Goal: Find specific page/section: Find specific page/section

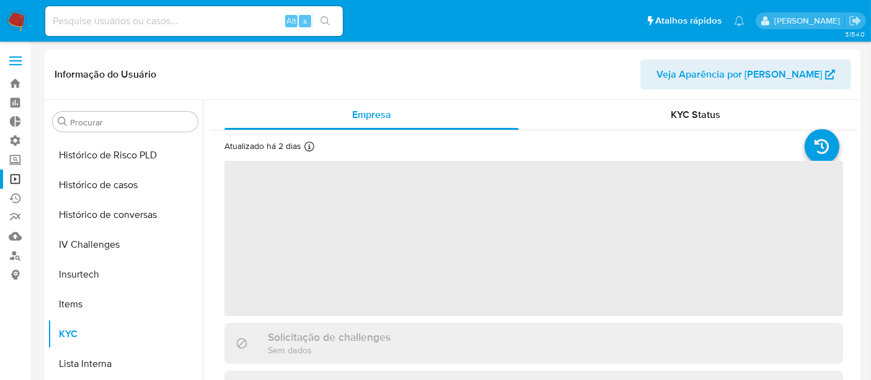
scroll to position [553, 0]
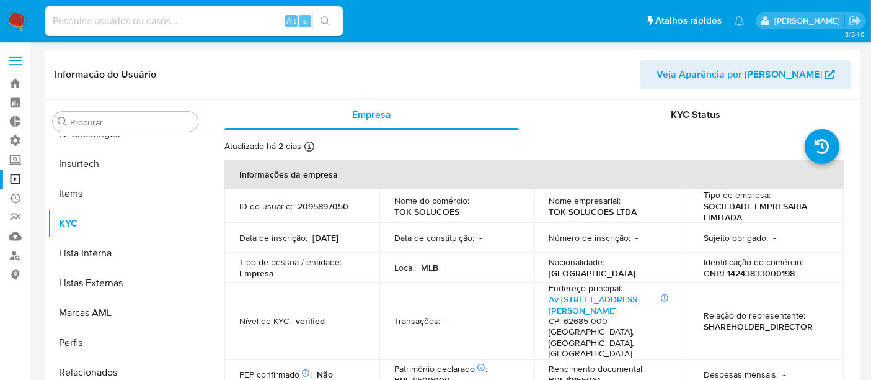
select select "10"
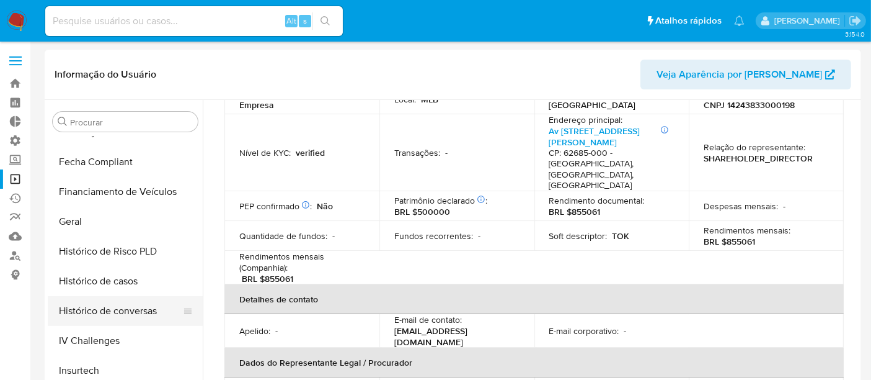
scroll to position [99, 0]
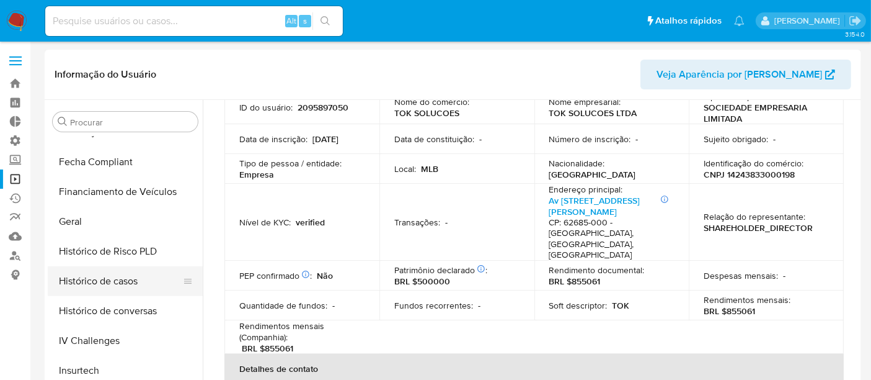
click at [91, 282] on button "Histórico de casos" at bounding box center [120, 281] width 145 height 30
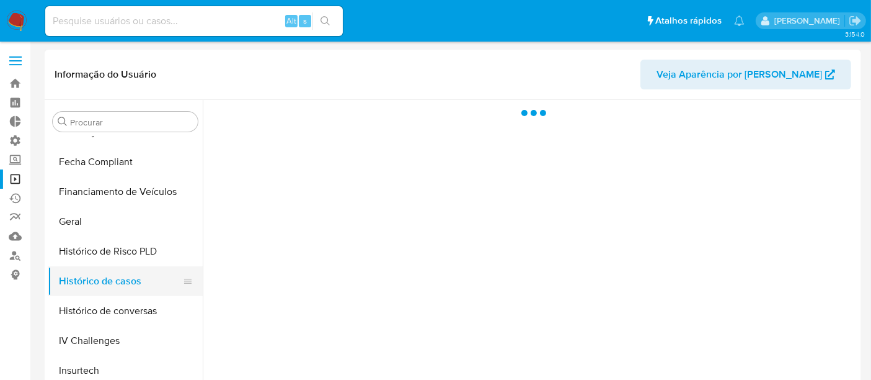
scroll to position [0, 0]
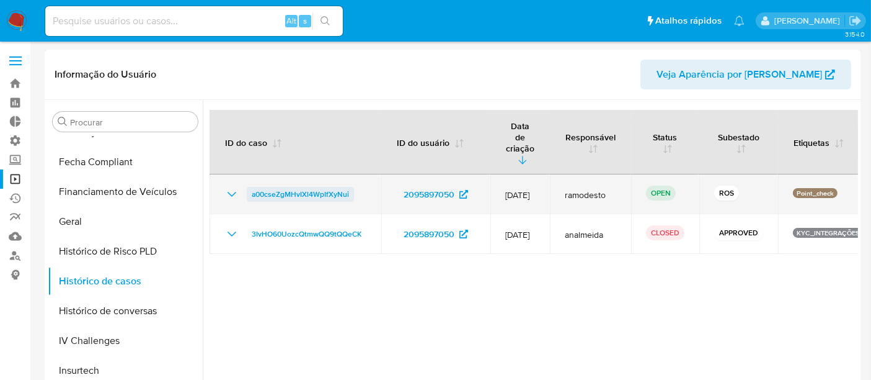
click at [269, 187] on span "a00cseZgMHvIXl4WpIfXyNui" at bounding box center [300, 194] width 97 height 15
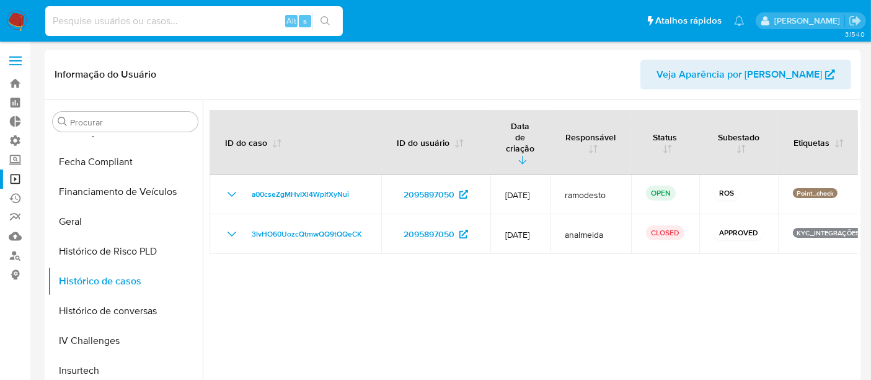
click at [108, 20] on input at bounding box center [194, 21] width 298 height 16
paste input "2319470805"
type input "2319470805"
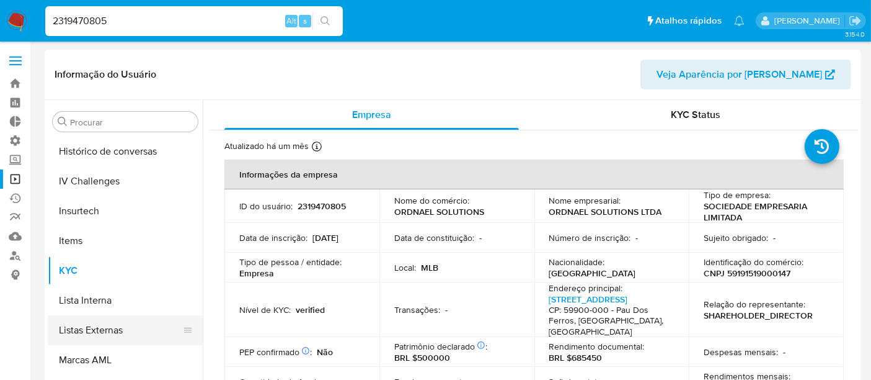
scroll to position [484, 0]
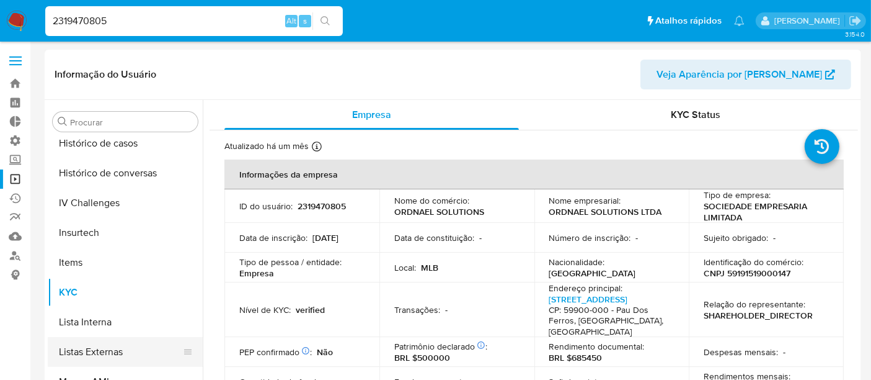
select select "10"
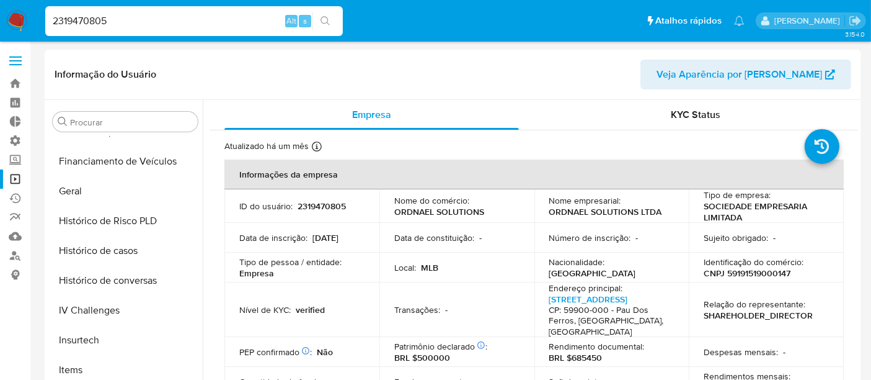
scroll to position [278, 0]
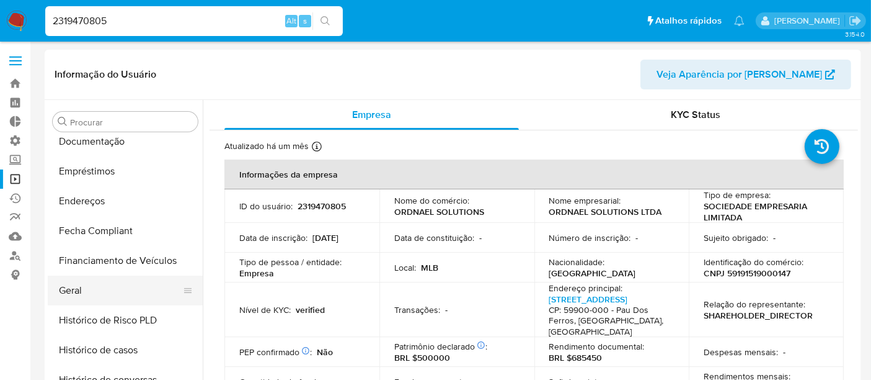
click at [92, 288] on button "Geral" at bounding box center [120, 290] width 145 height 30
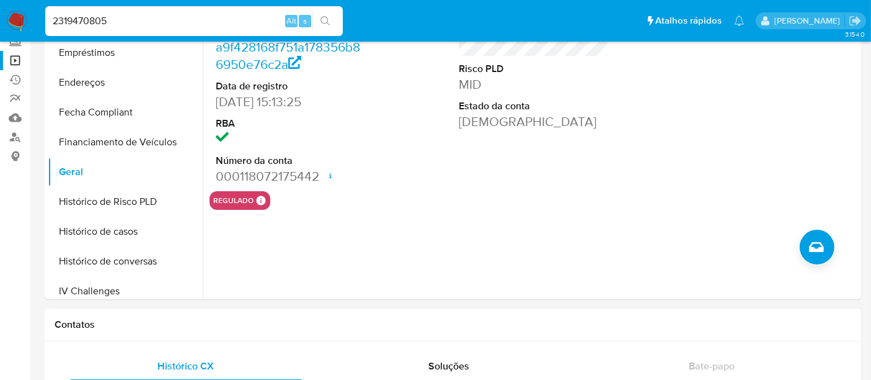
scroll to position [207, 0]
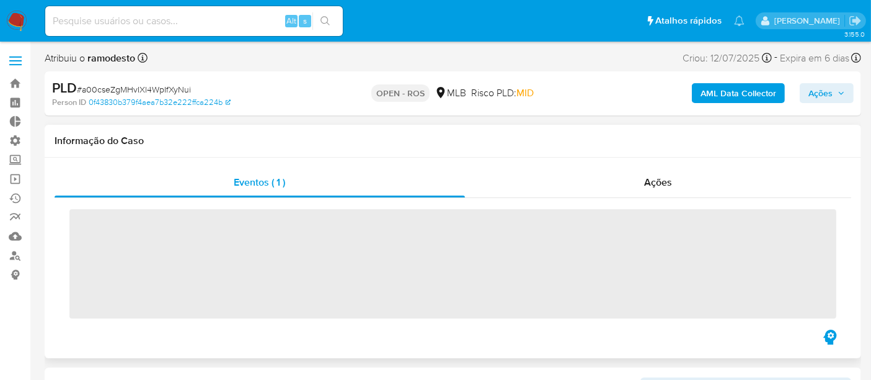
scroll to position [553, 0]
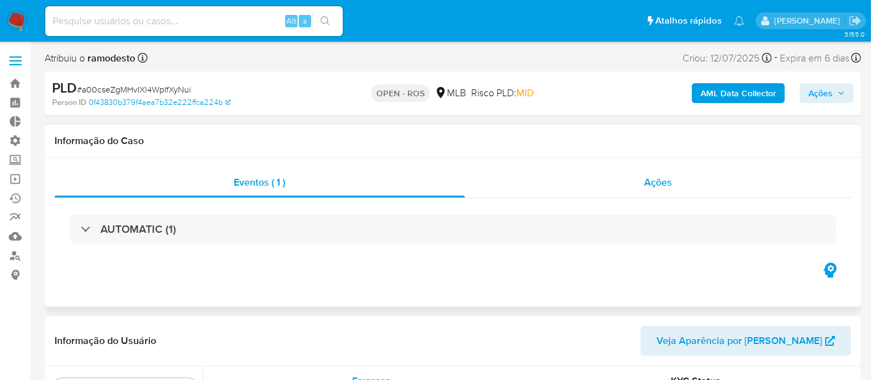
click at [683, 180] on div "Ações" at bounding box center [658, 182] width 387 height 30
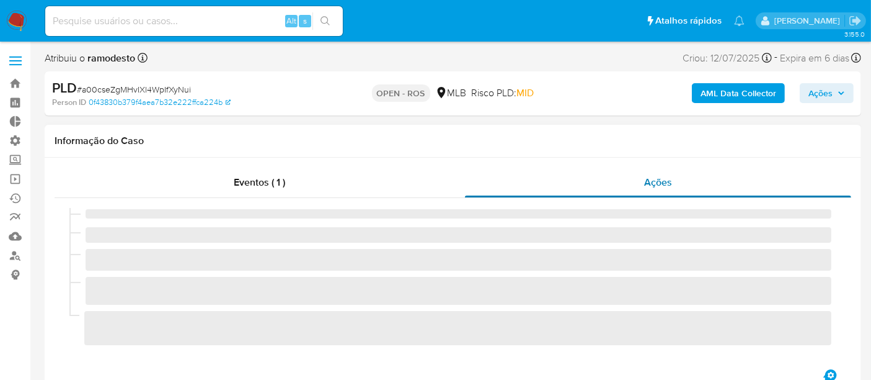
select select "10"
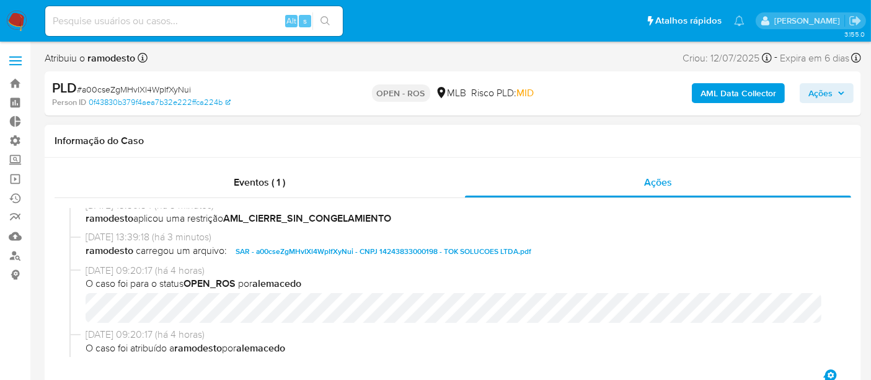
scroll to position [0, 0]
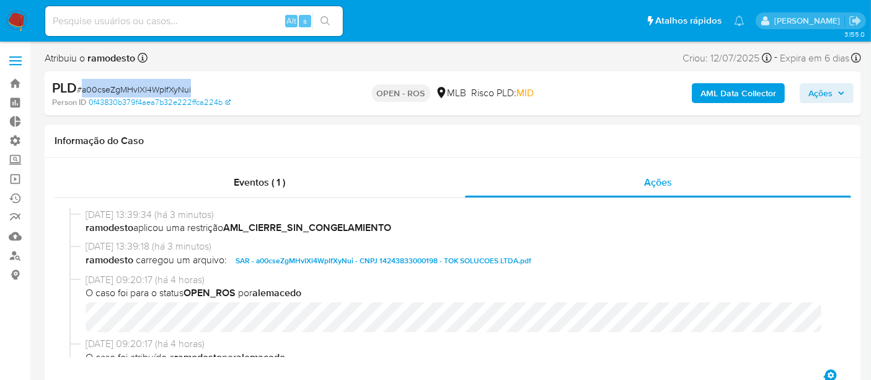
drag, startPoint x: 81, startPoint y: 93, endPoint x: 194, endPoint y: 86, distance: 113.1
click at [194, 86] on div "PLD # a00cseZgMHvIXl4WpIfXyNui" at bounding box center [183, 88] width 263 height 19
copy span "a00cseZgMHvIXl4WpIfXyNui"
